Goal: Task Accomplishment & Management: Manage account settings

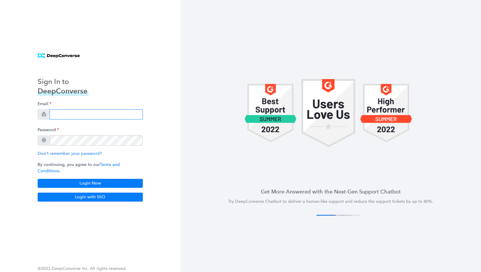
click at [68, 119] on input "email" at bounding box center [96, 114] width 93 height 10
click at [81, 116] on input "email" at bounding box center [96, 114] width 93 height 10
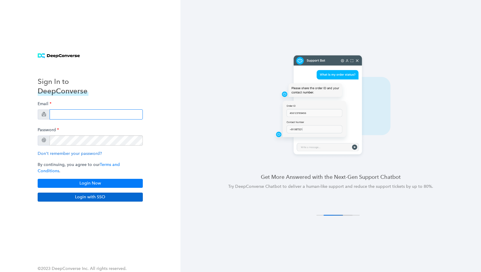
type input "swati+stg5@deepconverse.com"
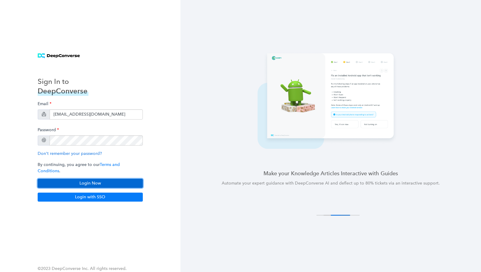
click at [130, 179] on button "Login Now" at bounding box center [90, 183] width 105 height 9
